Goal: Task Accomplishment & Management: Complete application form

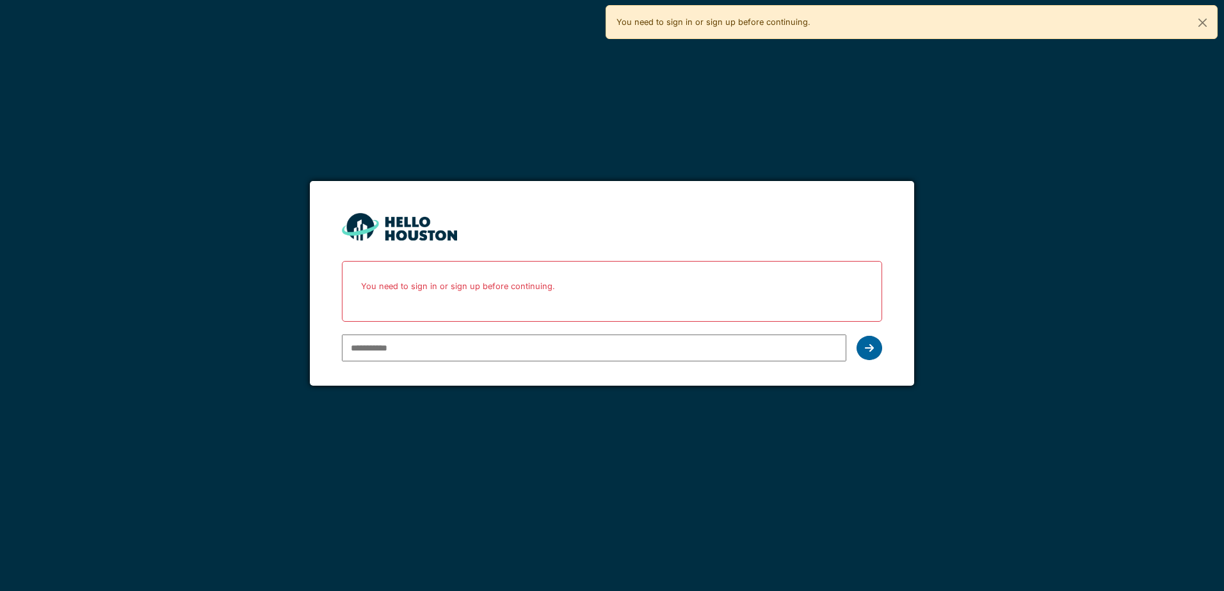
type input "**********"
click at [866, 347] on icon at bounding box center [869, 348] width 9 height 10
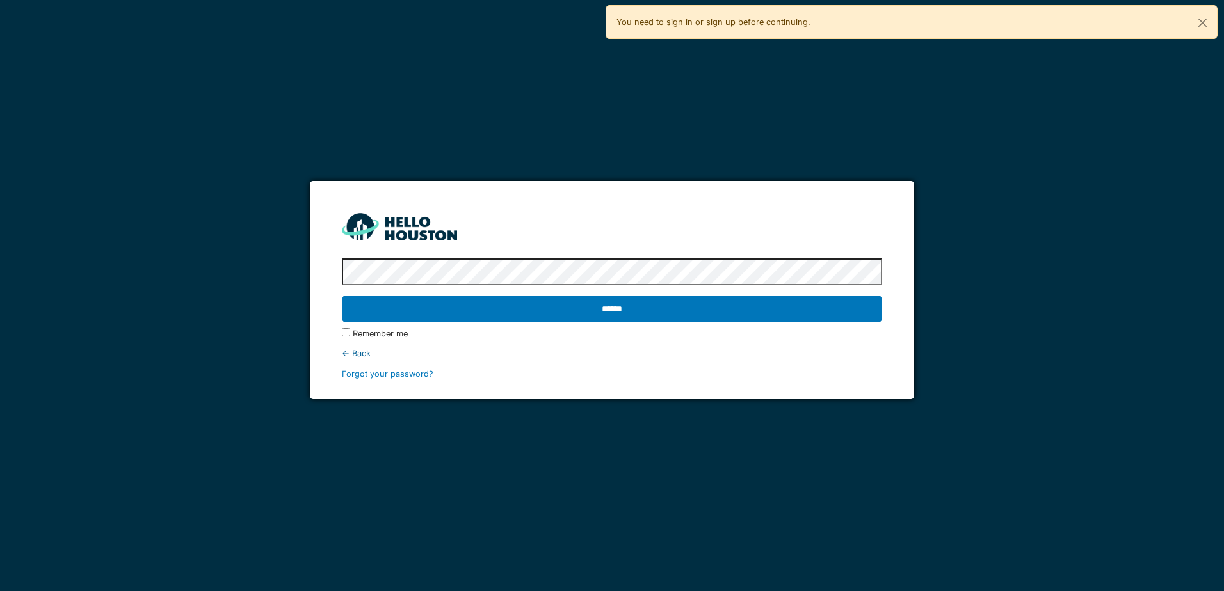
click at [826, 325] on div "******" at bounding box center [612, 309] width 540 height 37
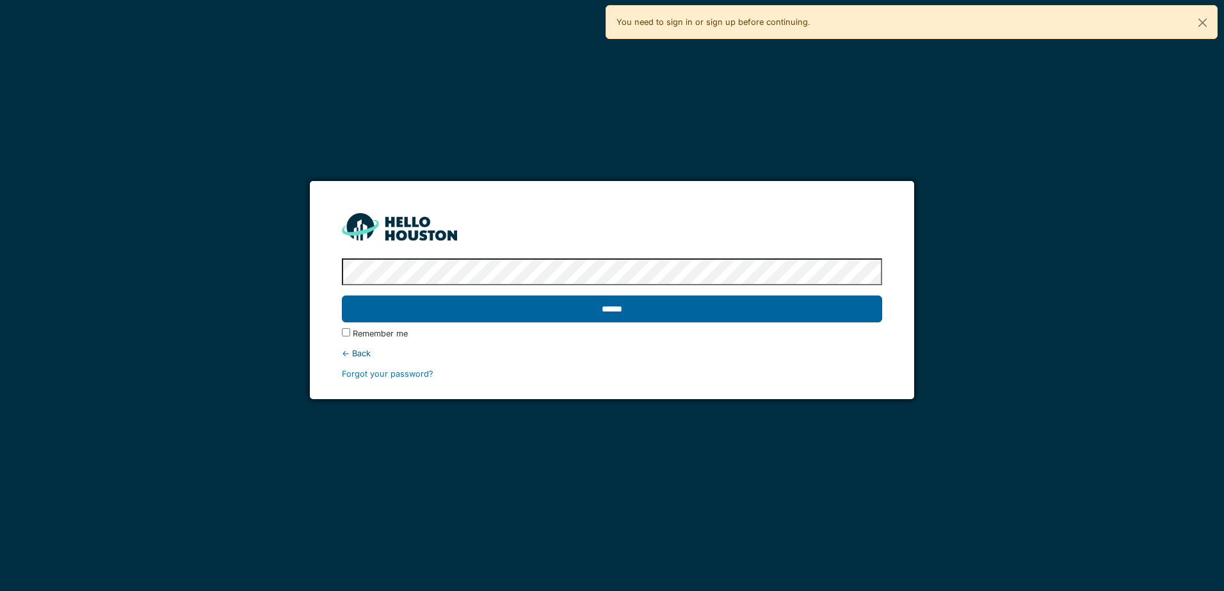
click at [829, 315] on input "******" at bounding box center [612, 309] width 540 height 27
